Goal: Information Seeking & Learning: Learn about a topic

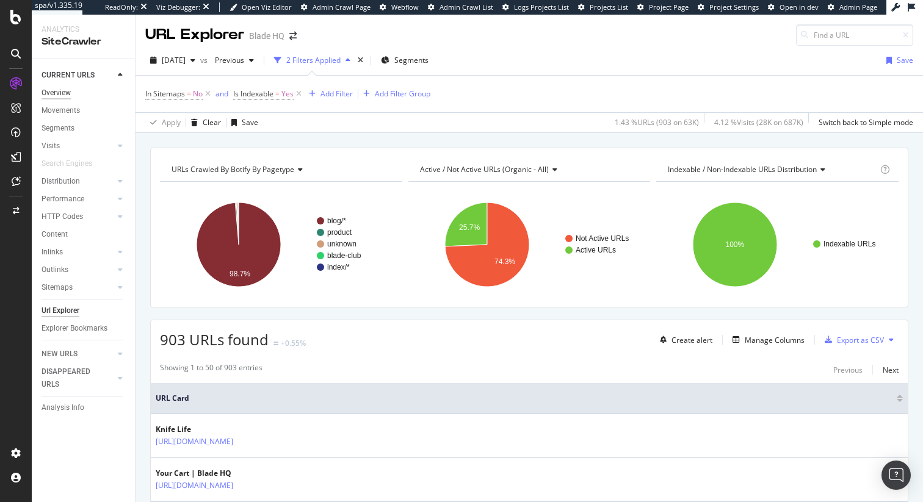
click at [57, 92] on div "Overview" at bounding box center [55, 93] width 29 height 13
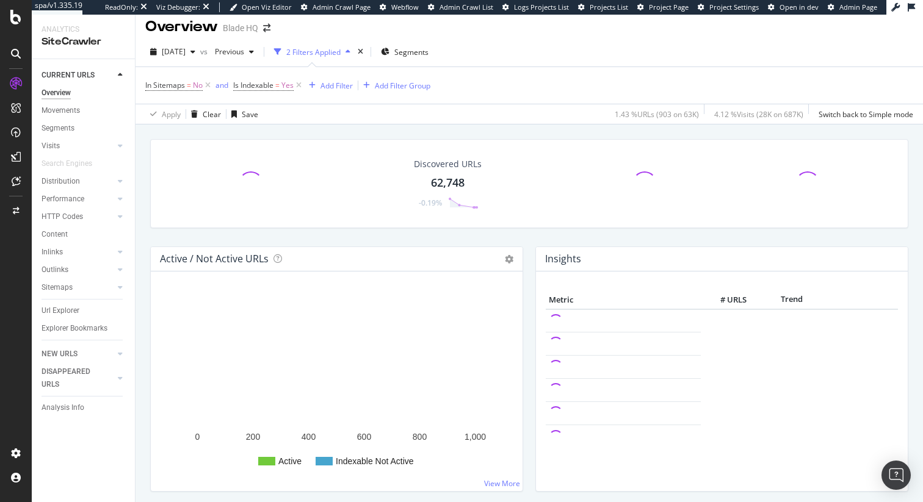
scroll to position [9, 0]
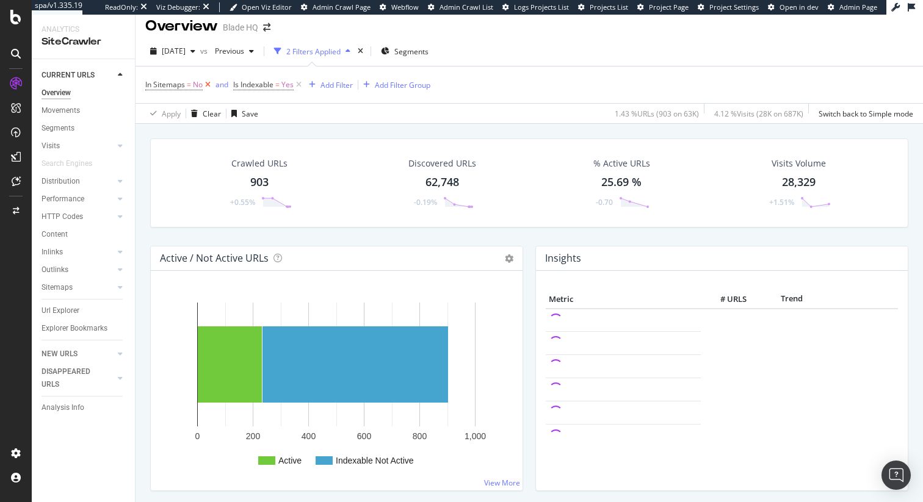
click at [203, 87] on icon at bounding box center [208, 85] width 10 height 12
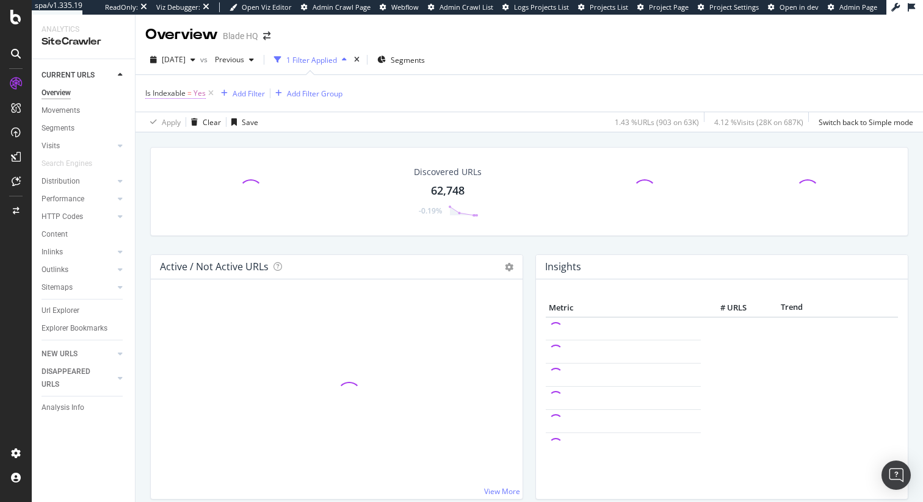
click at [205, 96] on span "Yes" at bounding box center [199, 93] width 12 height 17
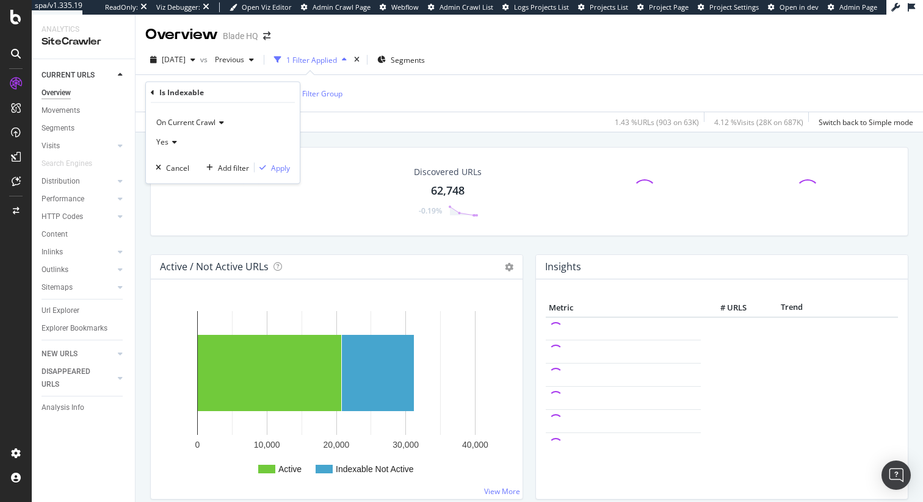
click at [71, 97] on link "Overview" at bounding box center [83, 93] width 85 height 13
click at [59, 93] on div "Overview" at bounding box center [55, 93] width 29 height 13
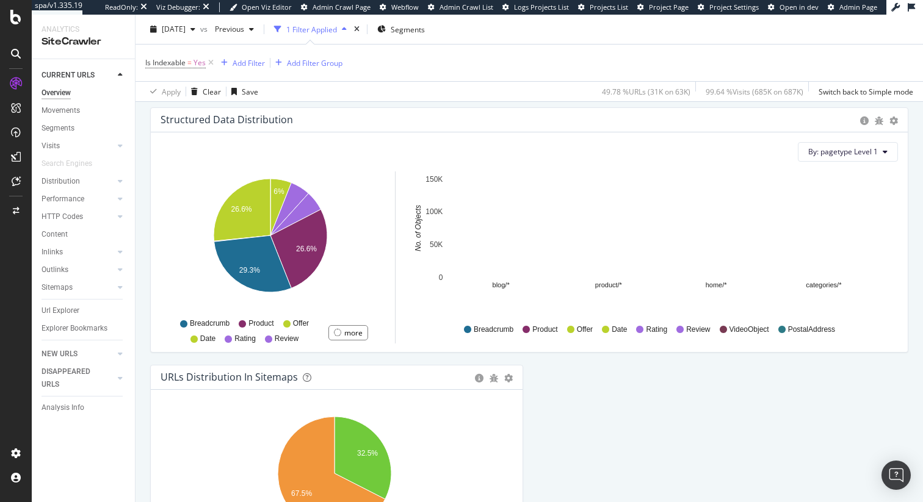
scroll to position [1340, 0]
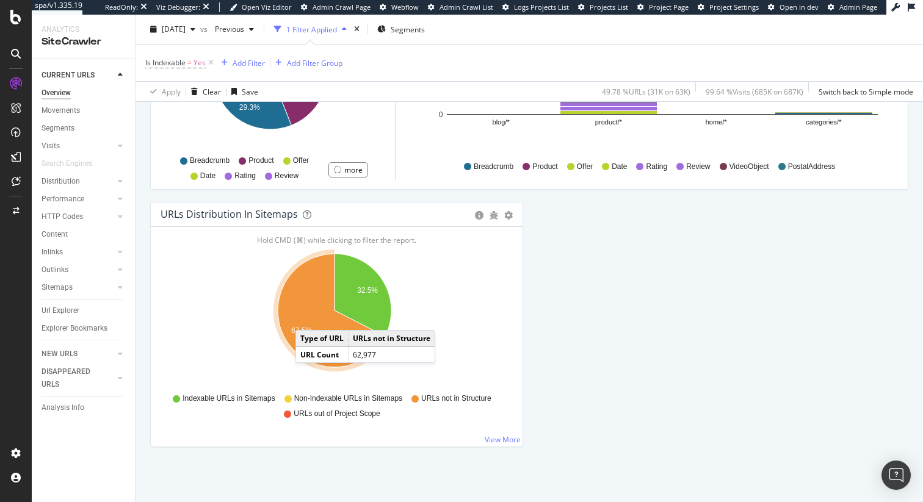
click at [308, 318] on icon "A chart." at bounding box center [331, 310] width 107 height 113
click at [504, 217] on icon "gear" at bounding box center [508, 215] width 9 height 9
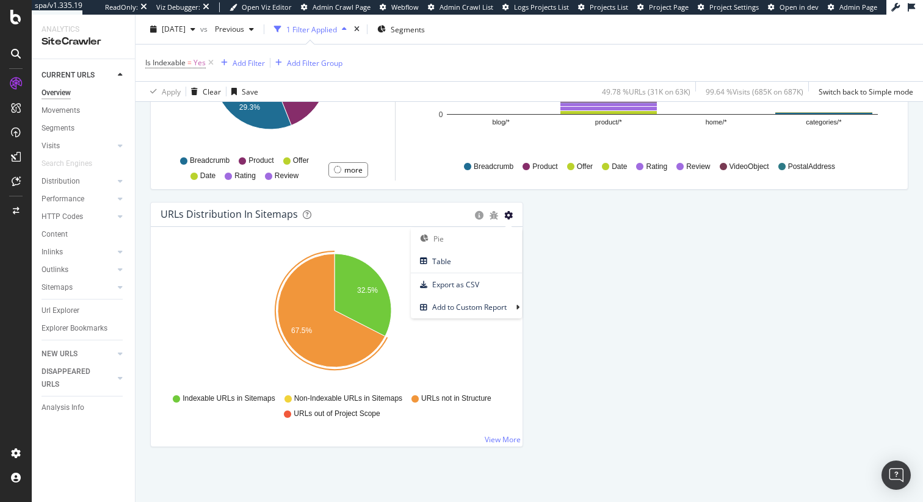
click at [504, 217] on icon "gear" at bounding box center [508, 215] width 9 height 9
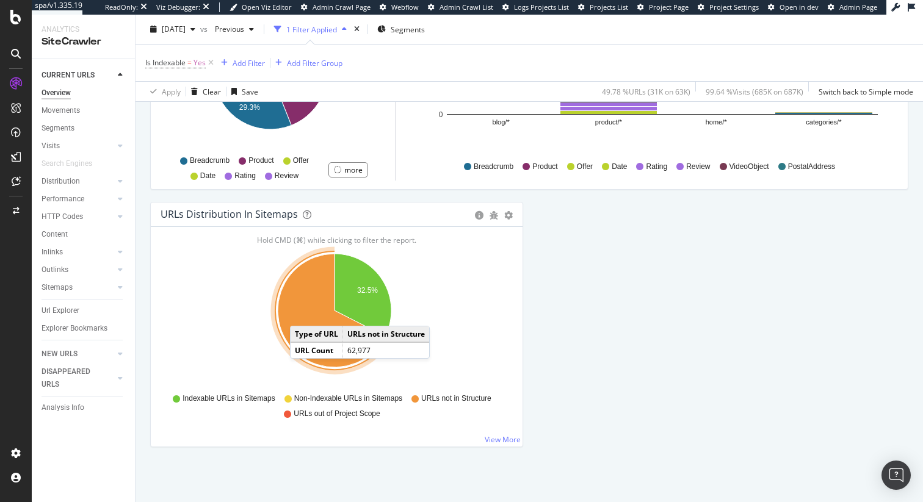
click at [302, 314] on icon "A chart." at bounding box center [331, 310] width 107 height 113
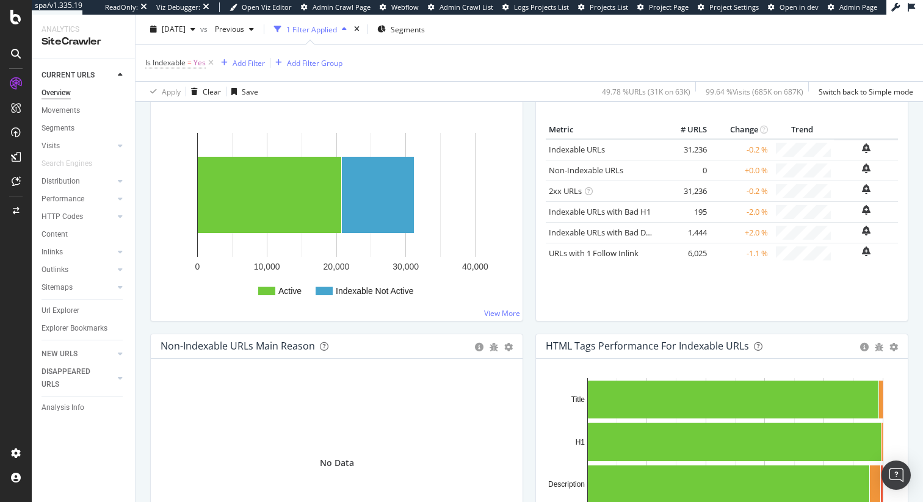
scroll to position [0, 0]
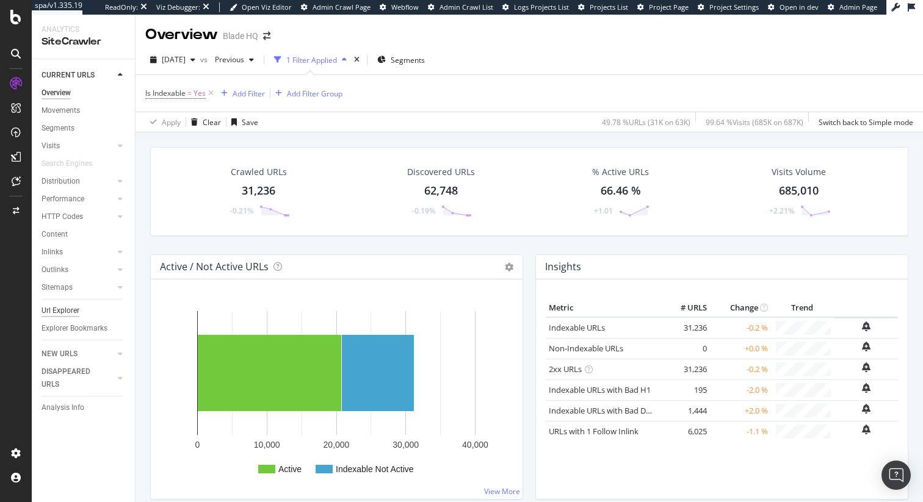
click at [59, 315] on div "Url Explorer" at bounding box center [60, 310] width 38 height 13
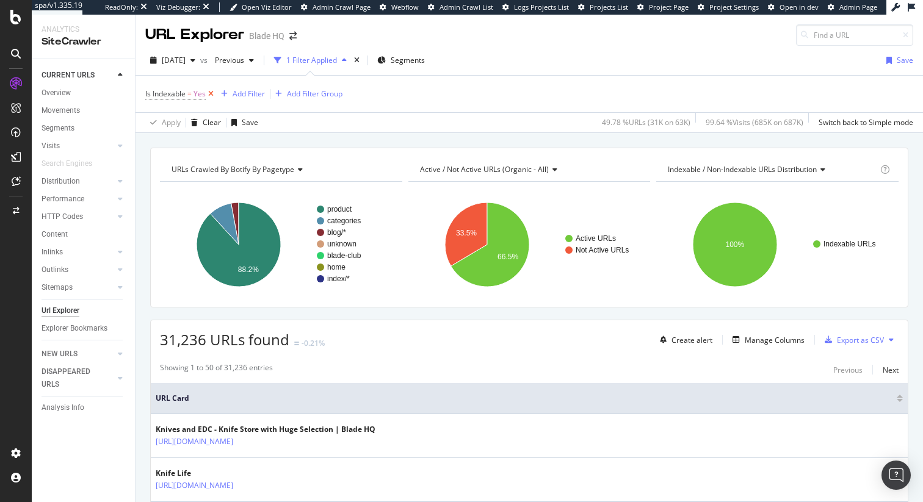
click at [211, 95] on icon at bounding box center [211, 94] width 10 height 12
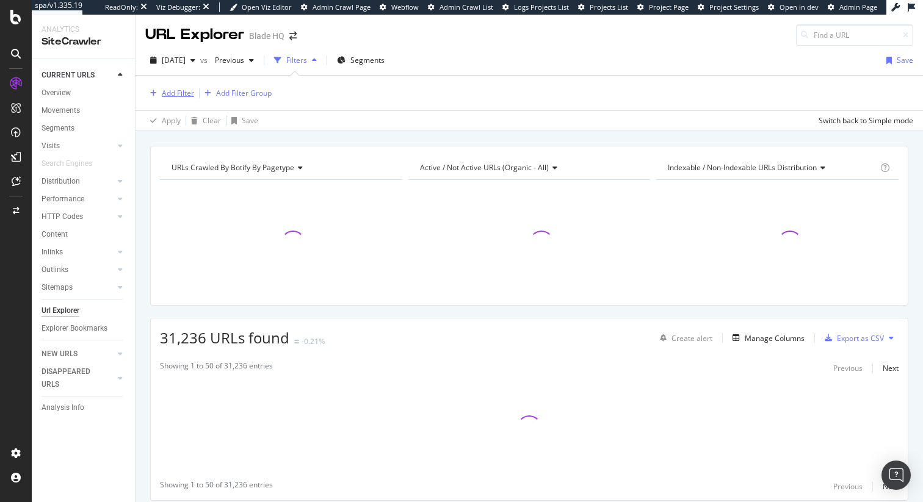
click at [176, 88] on div "Add Filter" at bounding box center [178, 93] width 32 height 10
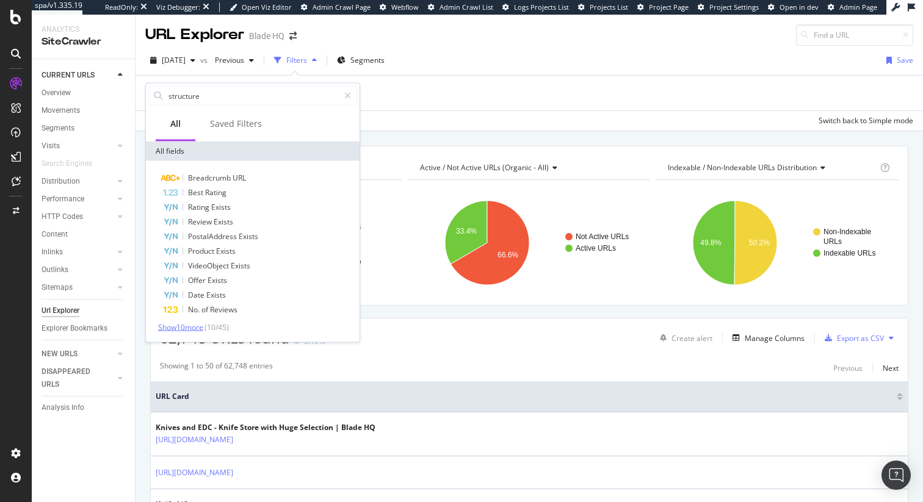
type input "structure"
click at [182, 327] on span "Show 10 more" at bounding box center [180, 327] width 45 height 10
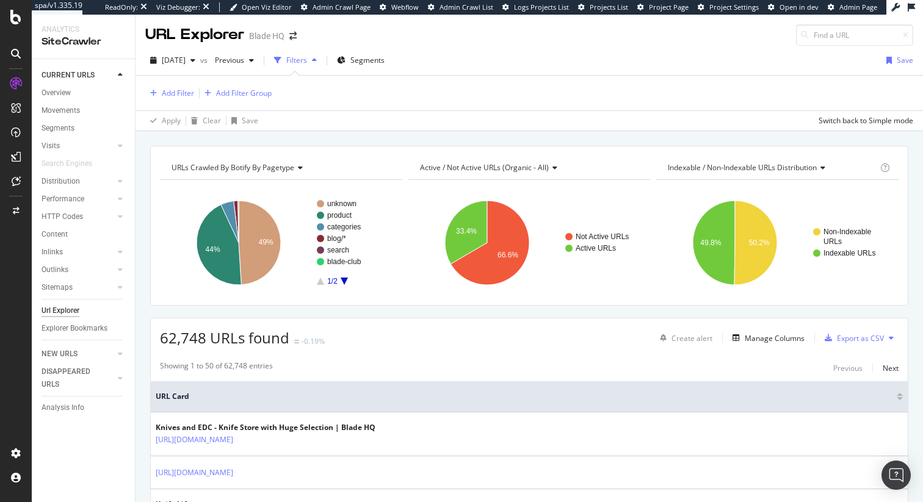
click at [492, 58] on div "[DATE] vs Previous Filters Segments Save" at bounding box center [528, 63] width 787 height 24
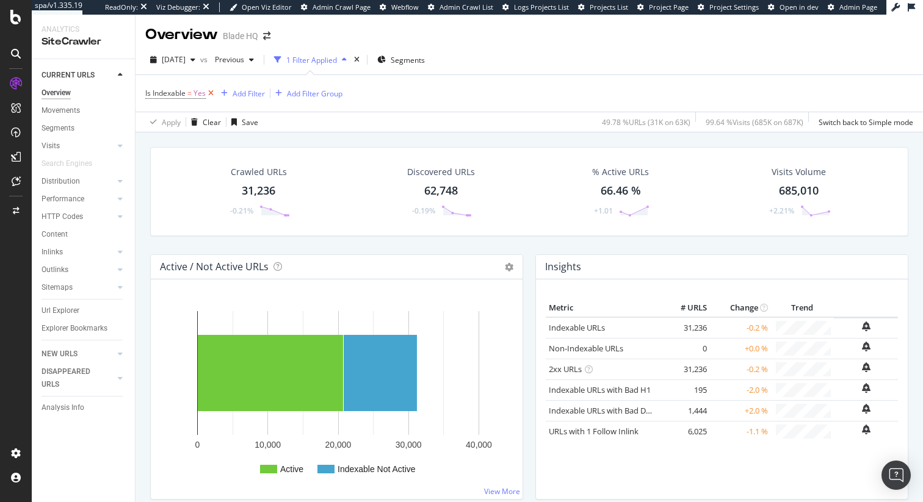
click at [208, 90] on icon at bounding box center [211, 93] width 10 height 12
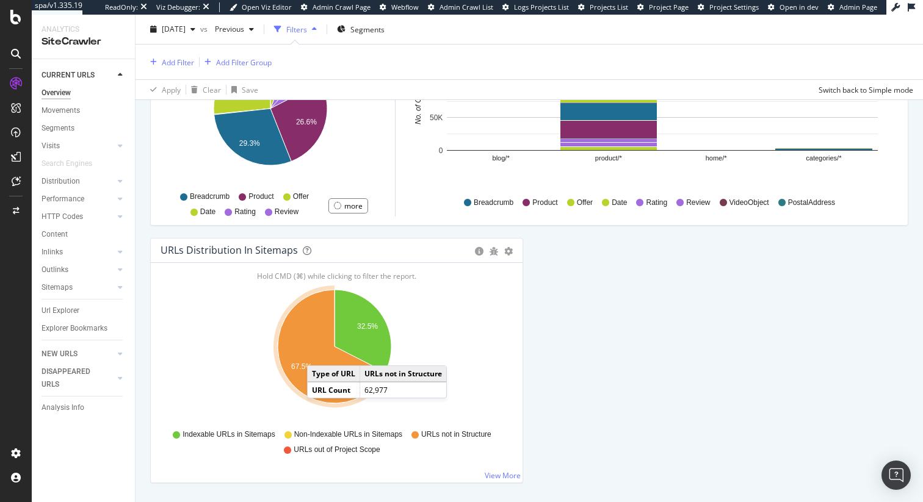
scroll to position [1301, 0]
click at [306, 362] on icon "A chart." at bounding box center [331, 346] width 107 height 113
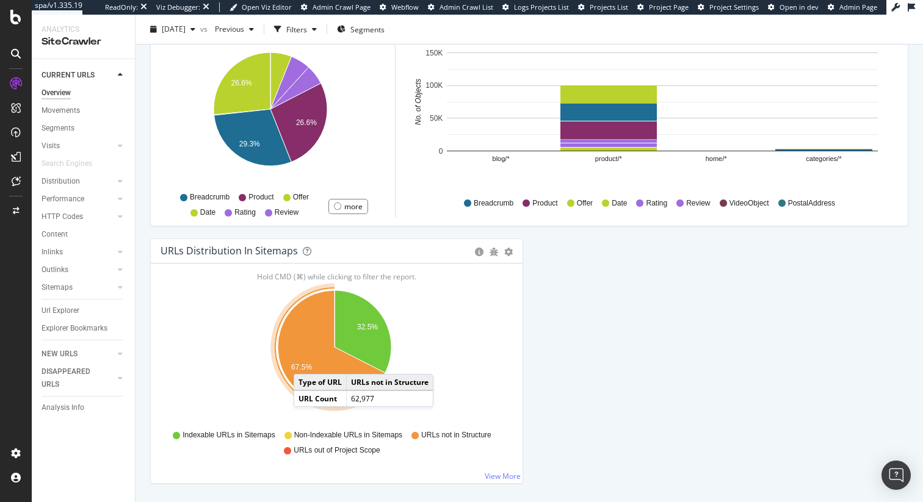
click at [306, 362] on icon "A chart." at bounding box center [331, 346] width 107 height 113
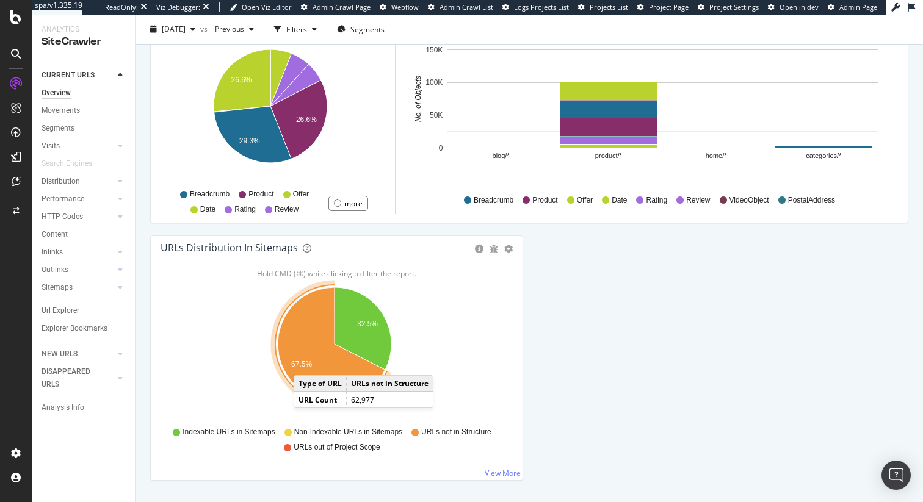
scroll to position [1283, 0]
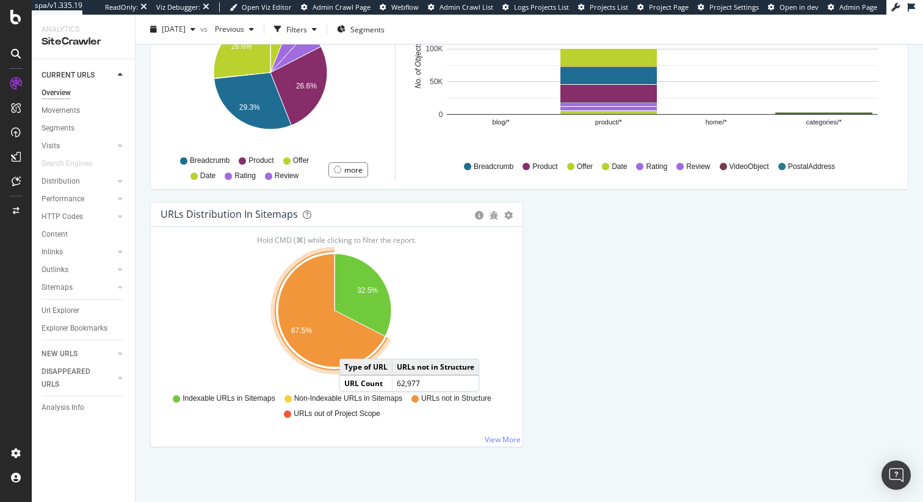
click at [351, 347] on icon "A chart." at bounding box center [331, 310] width 107 height 113
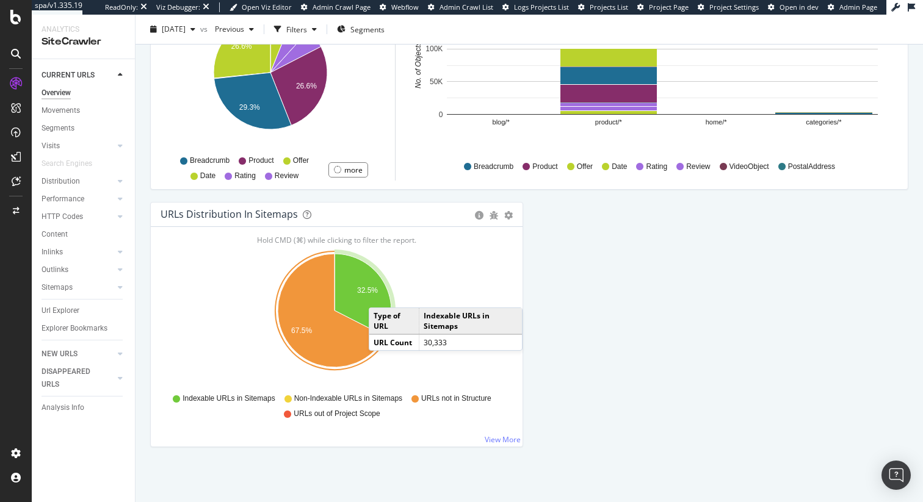
click at [381, 295] on icon "A chart." at bounding box center [362, 295] width 57 height 82
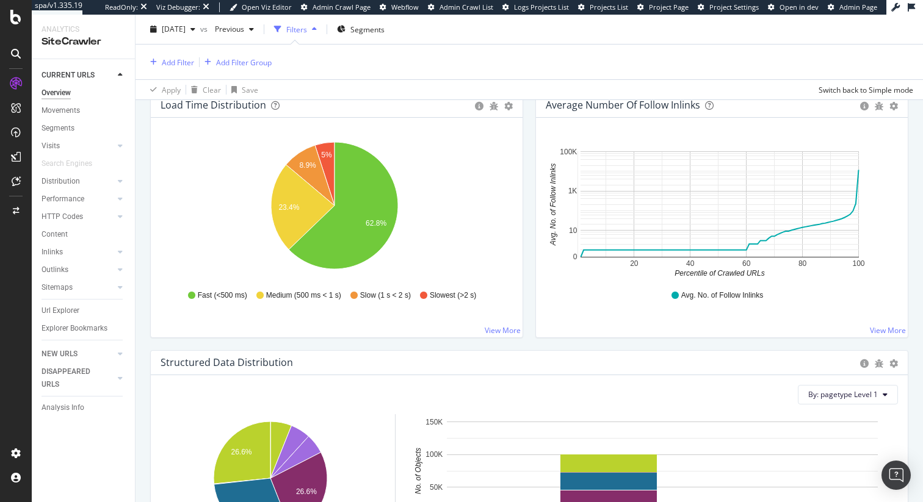
scroll to position [1338, 0]
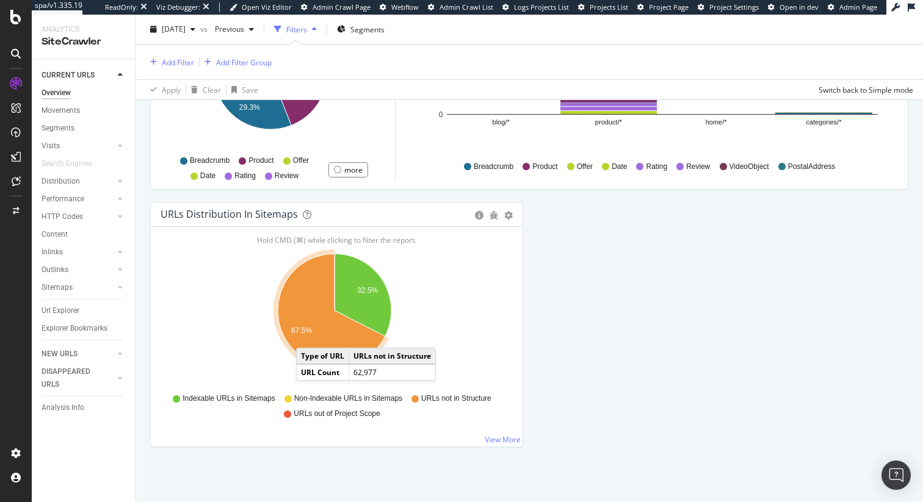
click at [308, 336] on icon "A chart." at bounding box center [331, 310] width 107 height 113
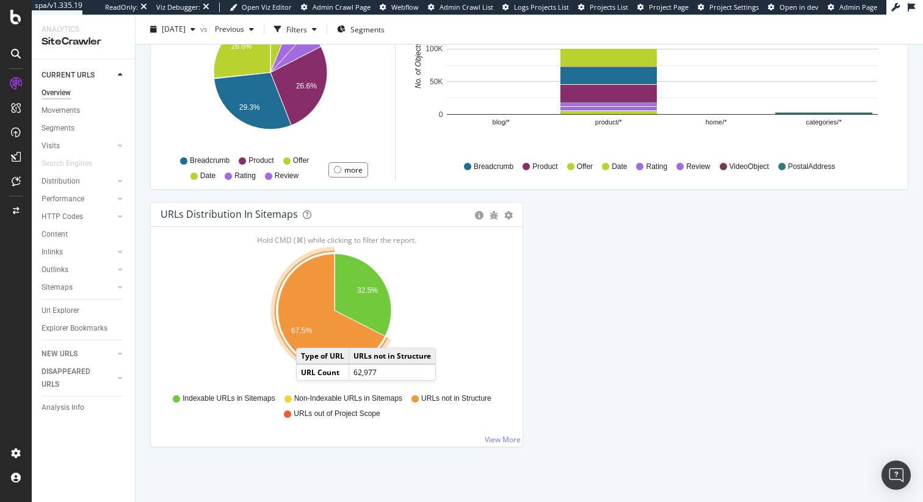
click at [308, 336] on icon "A chart." at bounding box center [331, 310] width 107 height 113
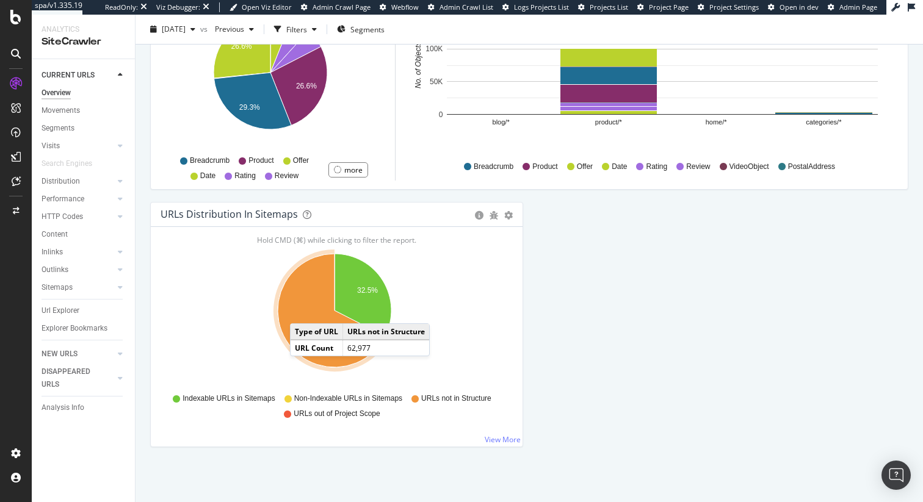
click at [302, 311] on icon "A chart." at bounding box center [331, 310] width 107 height 113
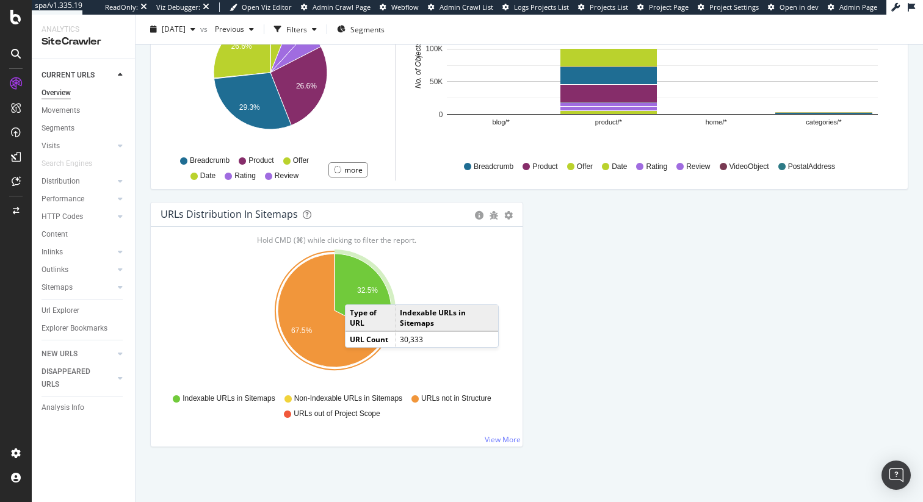
click at [357, 292] on text "32.5%" at bounding box center [367, 290] width 21 height 9
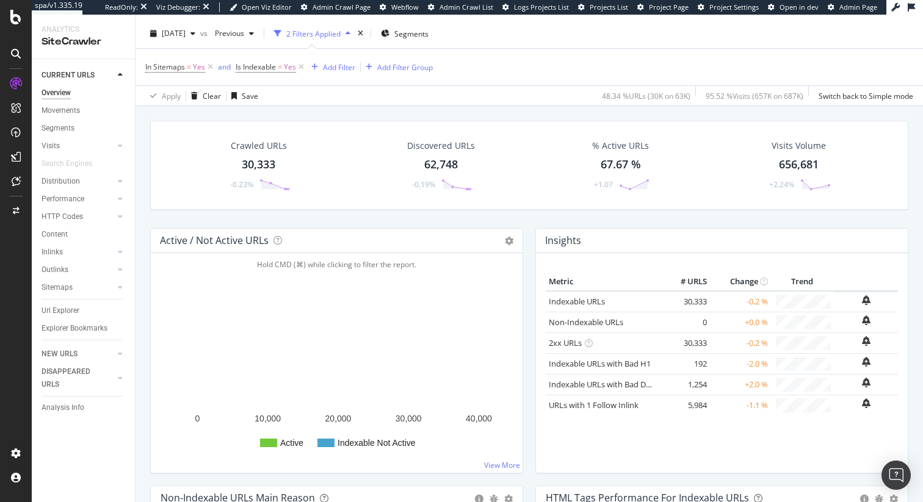
scroll to position [12, 0]
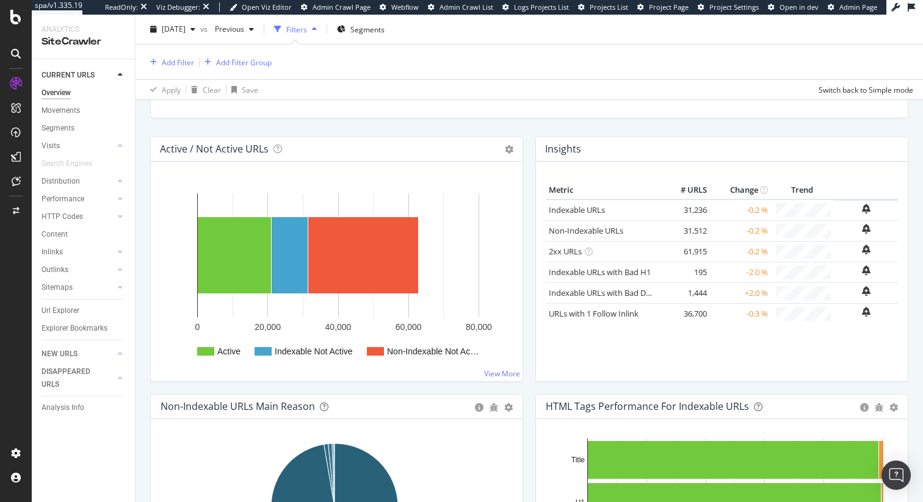
scroll to position [67, 0]
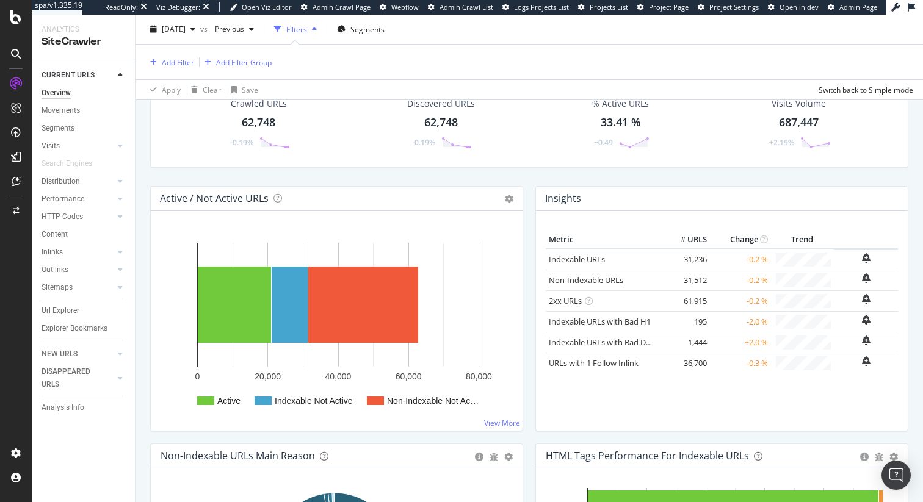
click at [606, 281] on link "Non-Indexable URLs" at bounding box center [586, 280] width 74 height 11
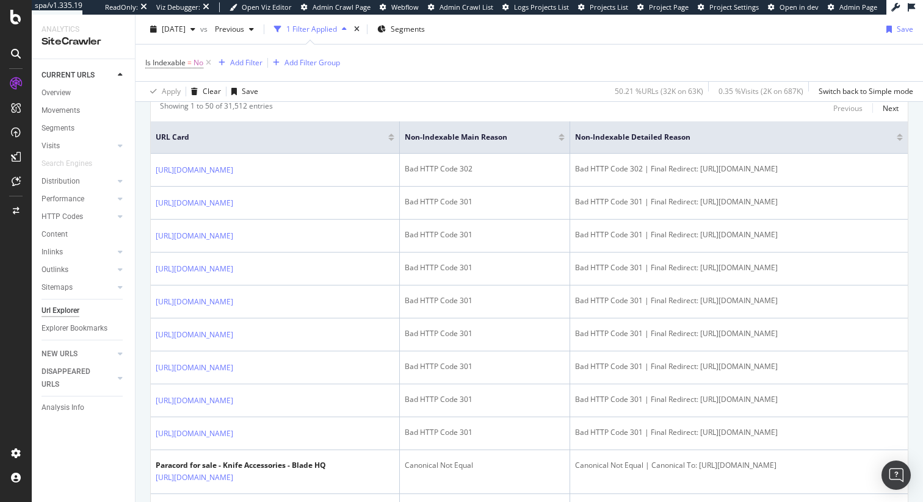
scroll to position [313, 0]
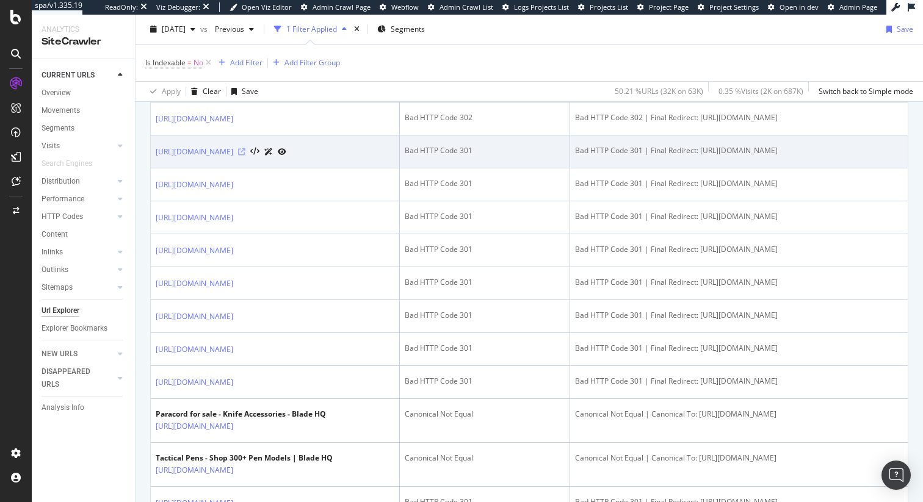
click at [245, 153] on icon at bounding box center [241, 151] width 7 height 7
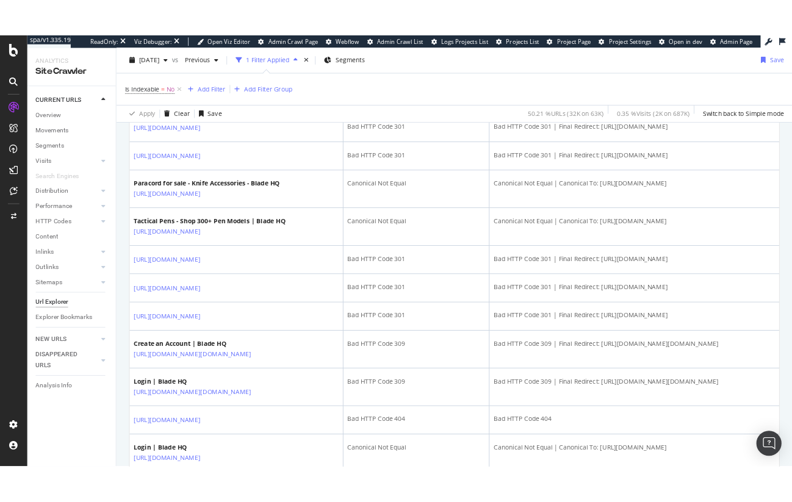
scroll to position [669, 0]
